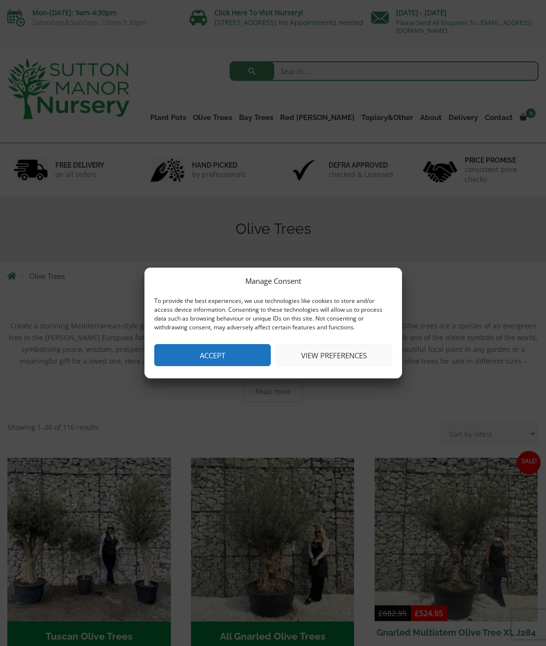
click at [327, 356] on button "View preferences" at bounding box center [334, 355] width 117 height 22
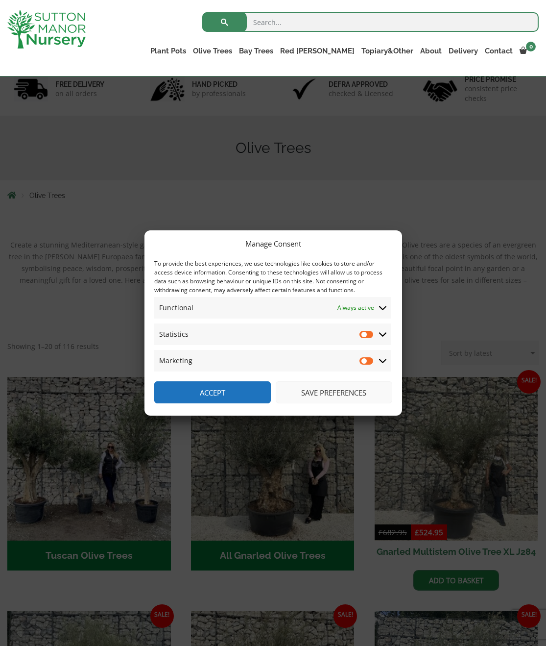
scroll to position [64, 0]
click at [306, 394] on button "Save preferences" at bounding box center [334, 392] width 117 height 22
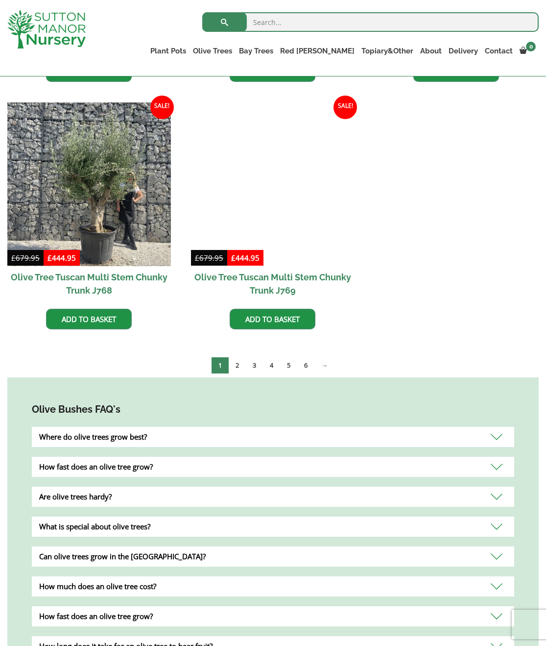
scroll to position [1749, 0]
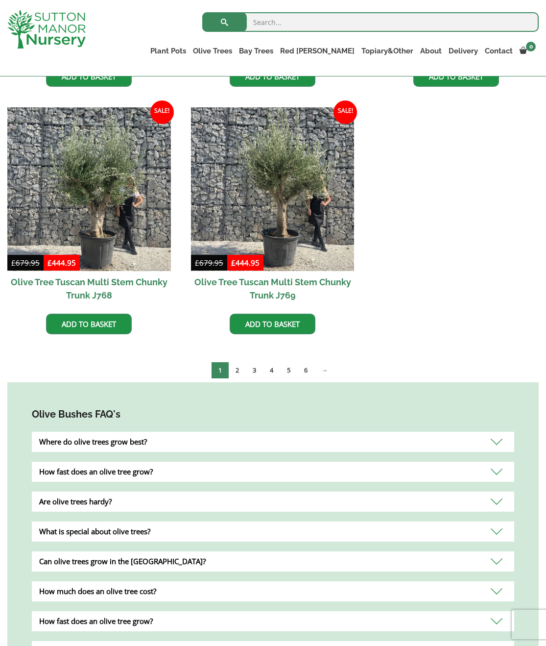
click at [306, 584] on div "How much does an olive tree cost?" at bounding box center [273, 591] width 482 height 20
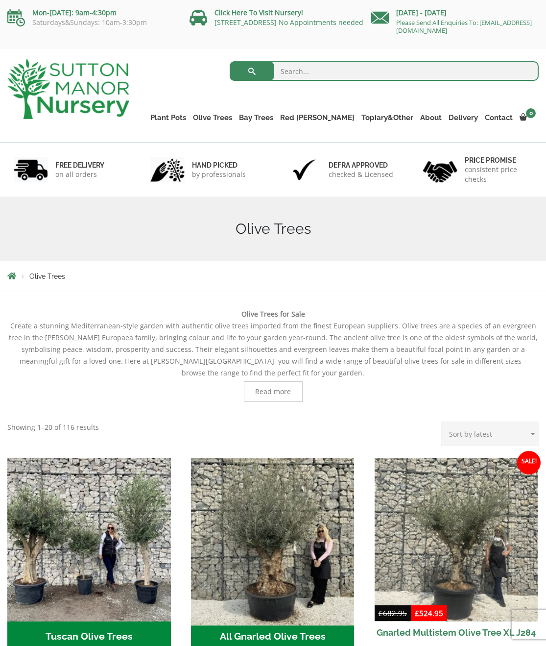
scroll to position [0, 0]
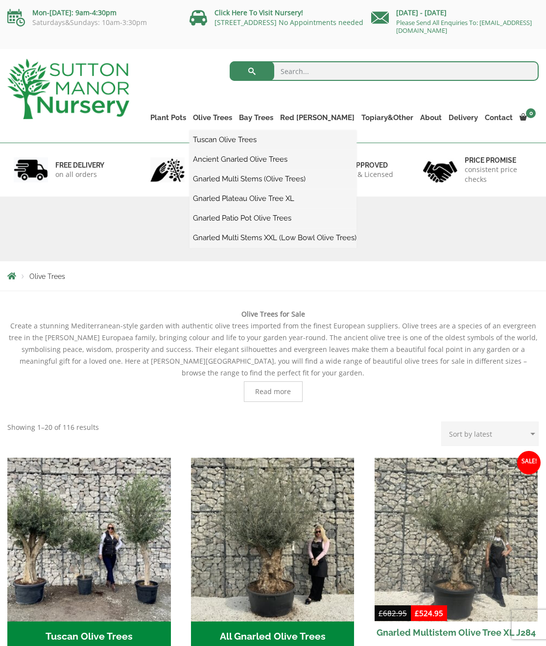
click at [259, 136] on link "Tuscan Olive Trees" at bounding box center [273, 139] width 167 height 15
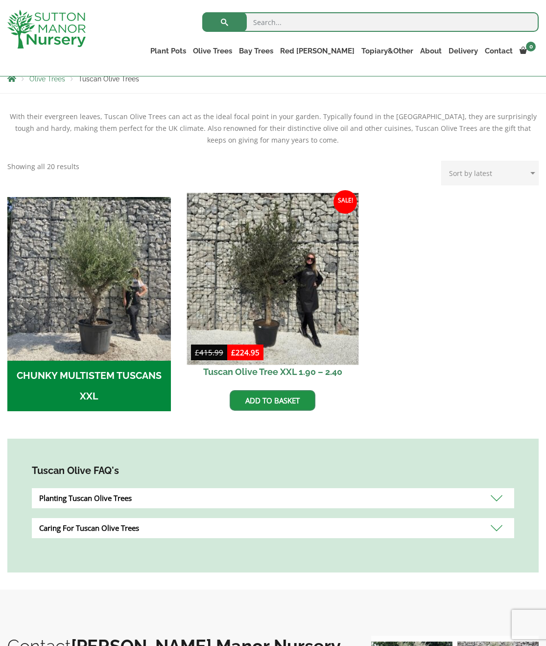
scroll to position [180, 0]
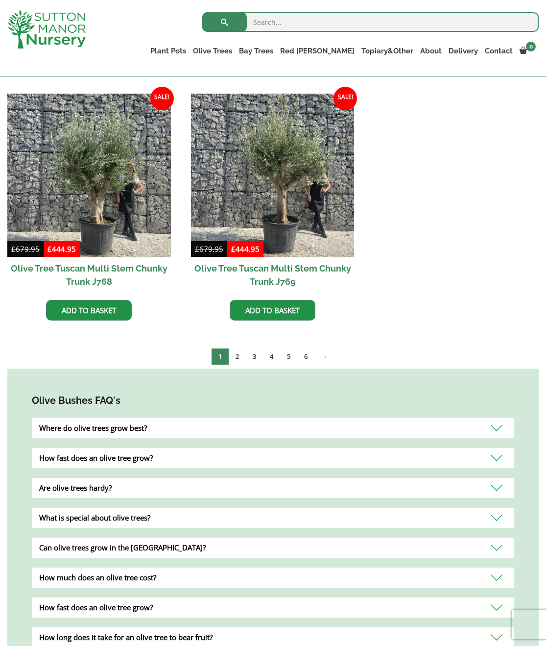
scroll to position [1765, 0]
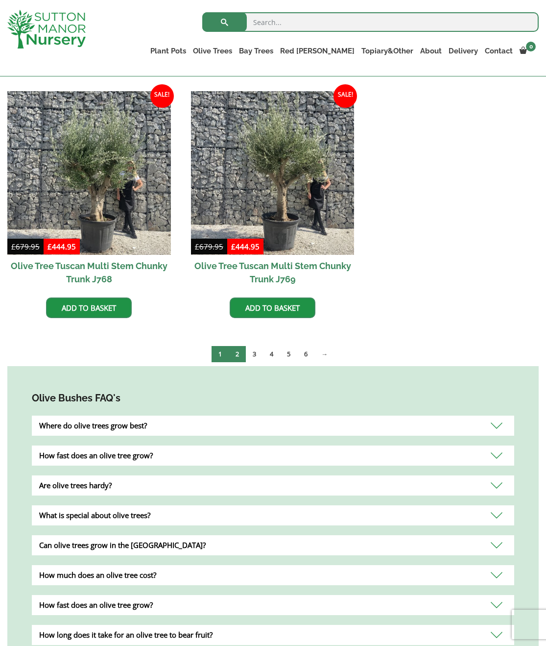
click at [237, 346] on link "2" at bounding box center [237, 354] width 17 height 16
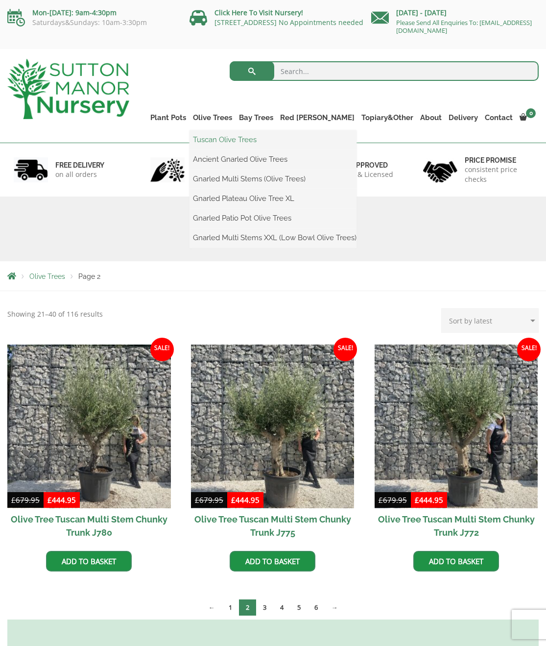
click at [256, 142] on link "Tuscan Olive Trees" at bounding box center [273, 139] width 167 height 15
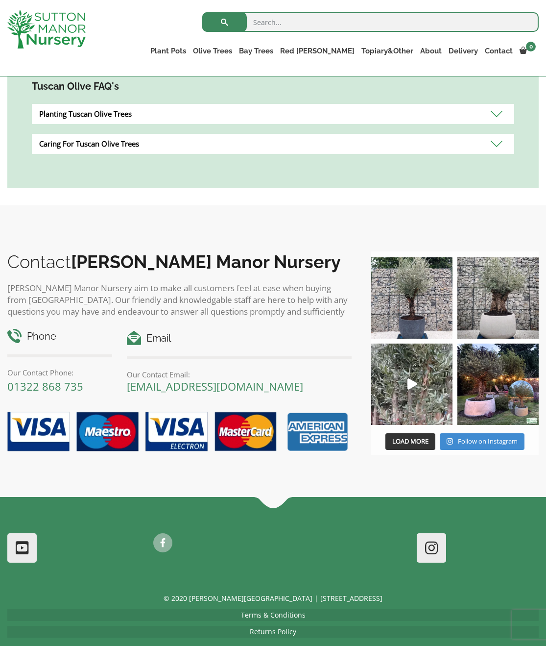
scroll to position [564, 0]
